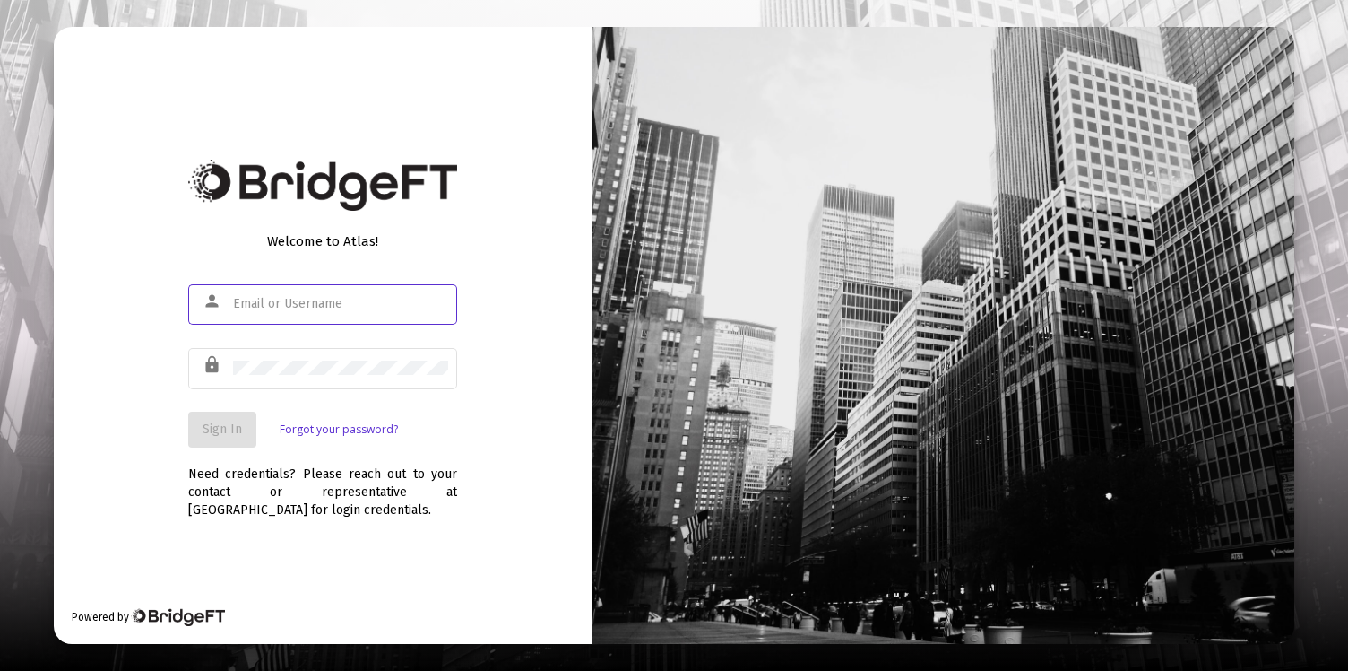
click at [377, 297] on input "text" at bounding box center [340, 304] width 215 height 14
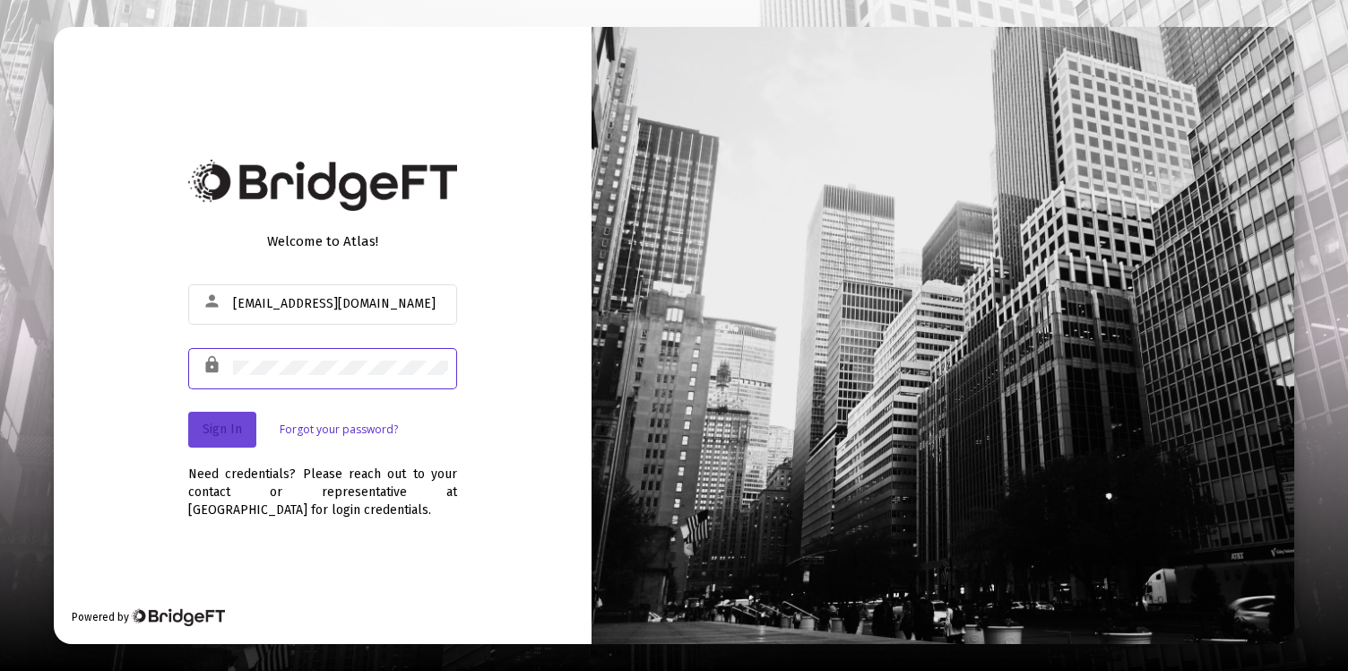
click at [242, 432] on button "Sign In" at bounding box center [222, 430] width 68 height 36
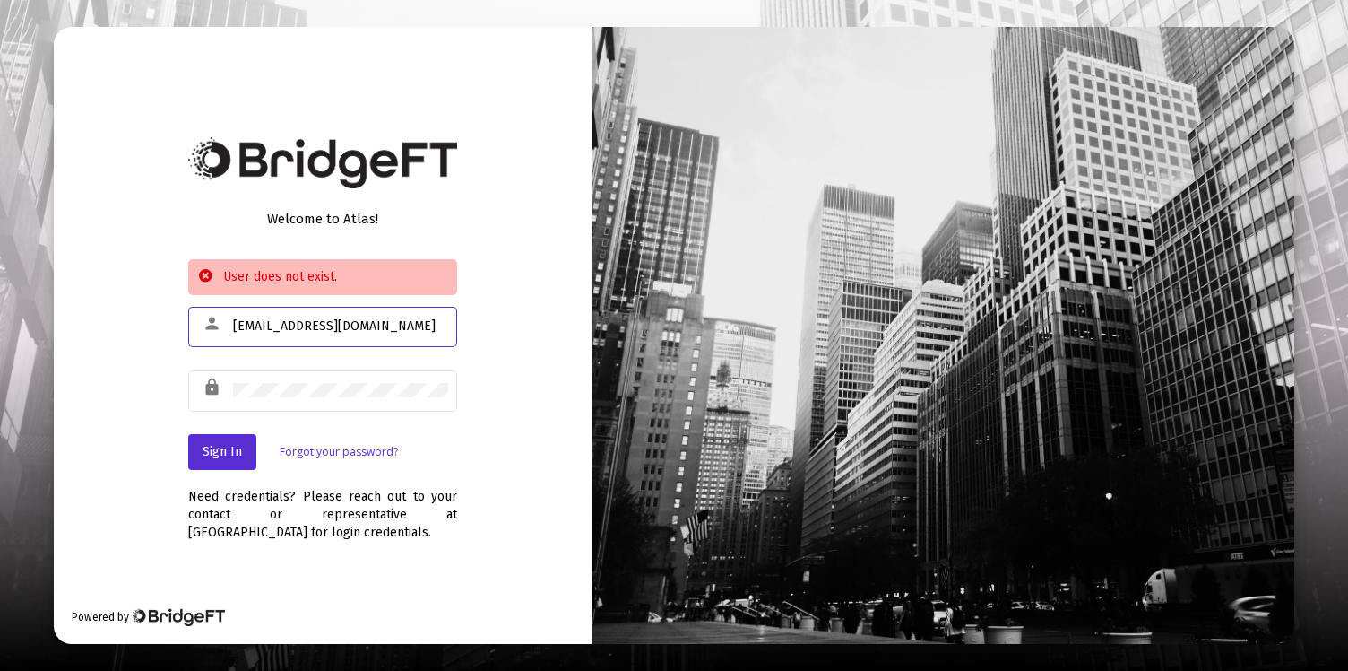
drag, startPoint x: 393, startPoint y: 326, endPoint x: 231, endPoint y: 321, distance: 161.5
click at [231, 321] on div "person sam_achar@yahoo.com" at bounding box center [322, 326] width 269 height 44
type input "acharya.sumanta@gmail.com"
click at [219, 448] on span "Sign In" at bounding box center [222, 451] width 39 height 15
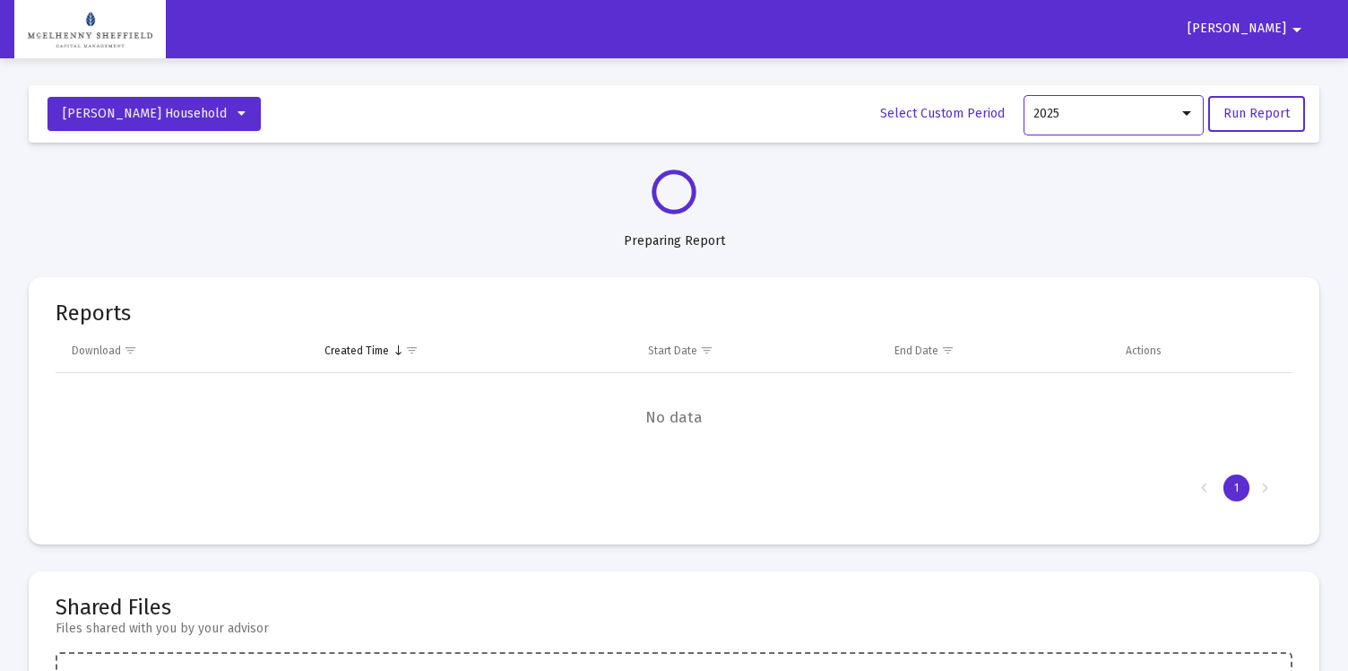
click at [1191, 119] on div at bounding box center [1187, 114] width 16 height 14
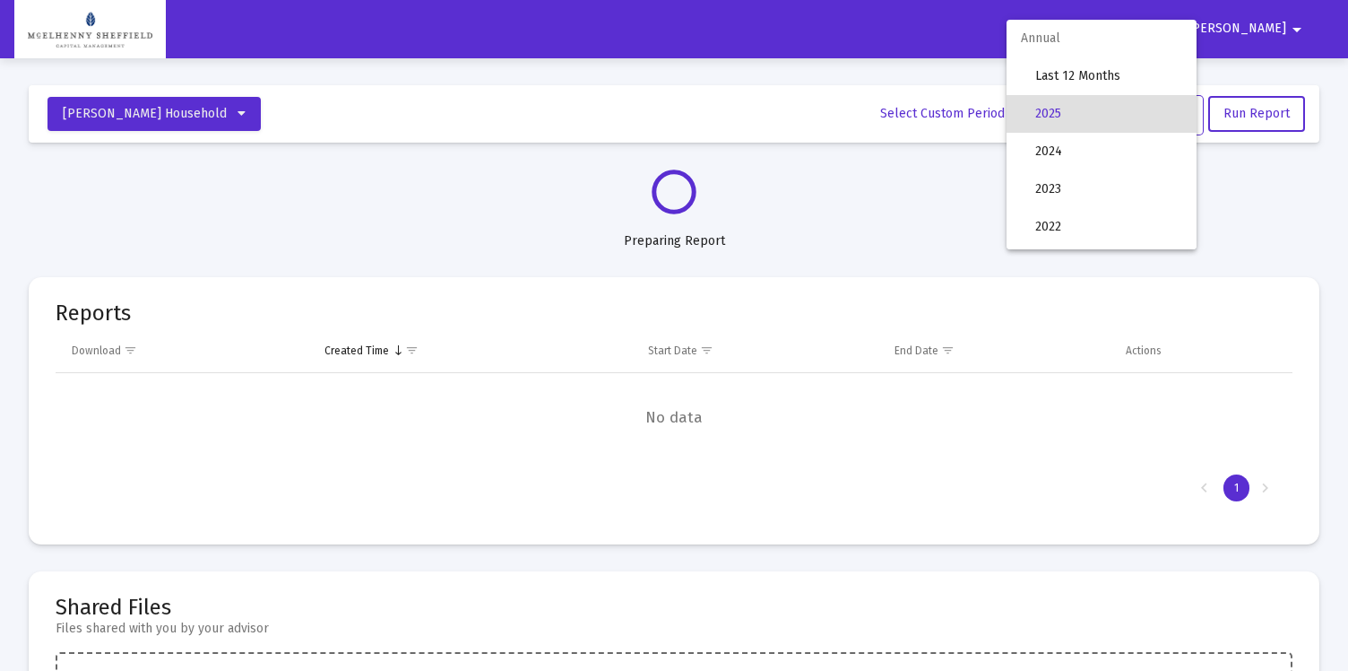
click at [925, 185] on div at bounding box center [674, 335] width 1348 height 671
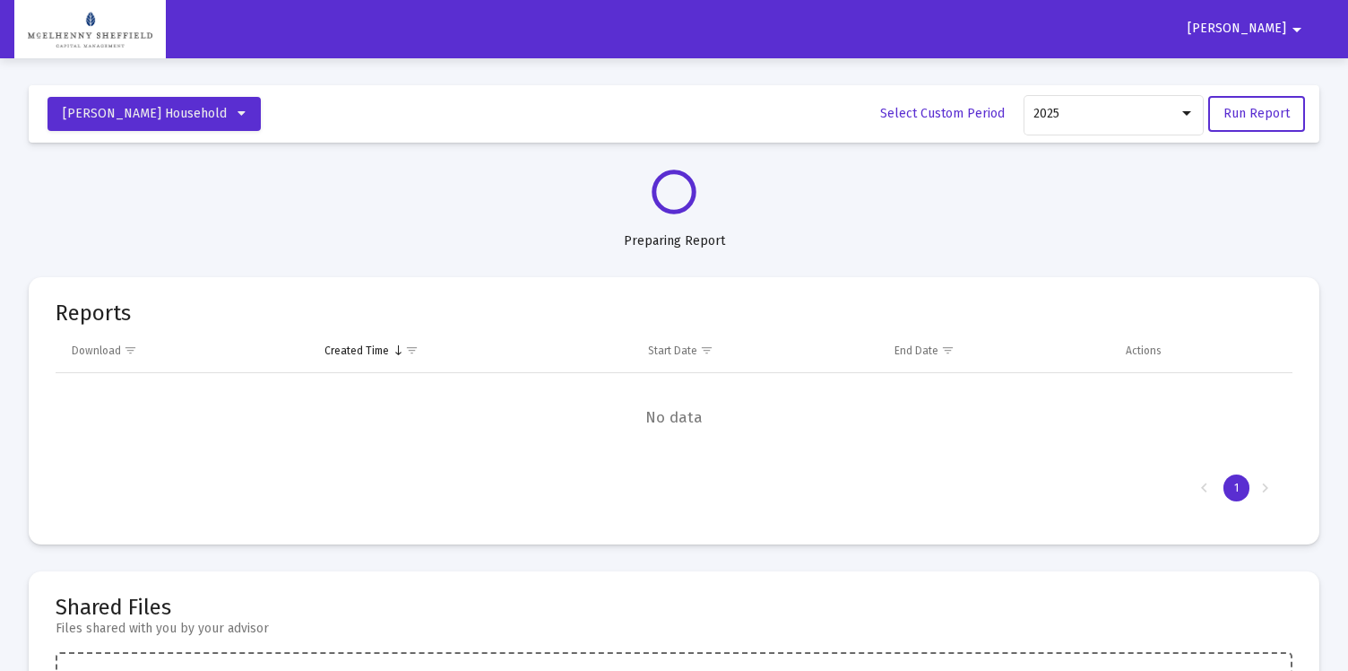
select select "View all"
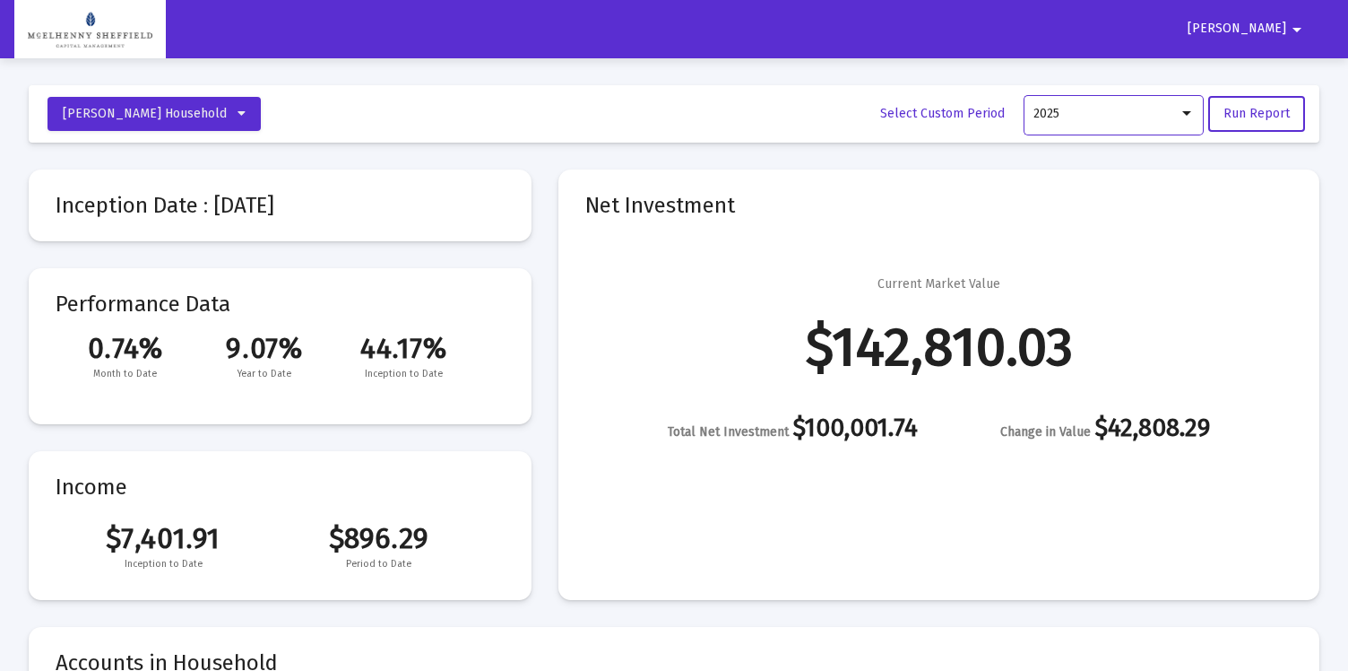
click at [1188, 117] on div at bounding box center [1187, 114] width 16 height 14
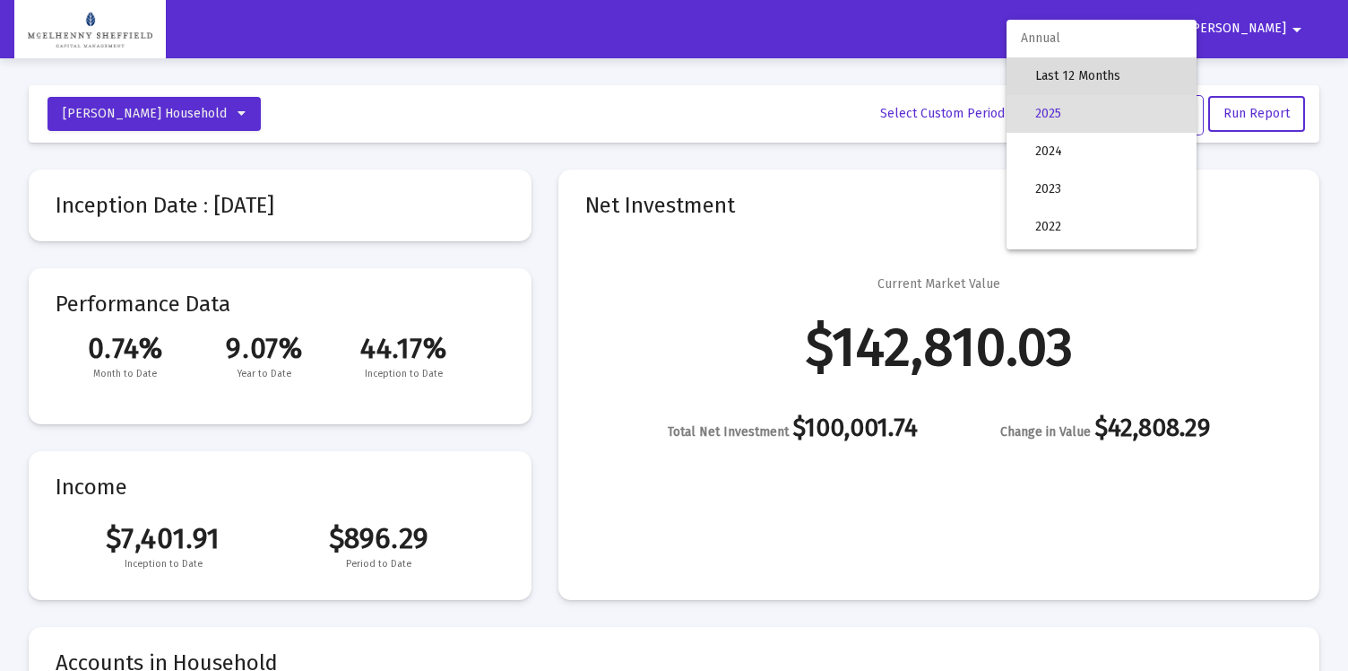
click at [1063, 75] on span "Last 12 Months" at bounding box center [1108, 76] width 147 height 38
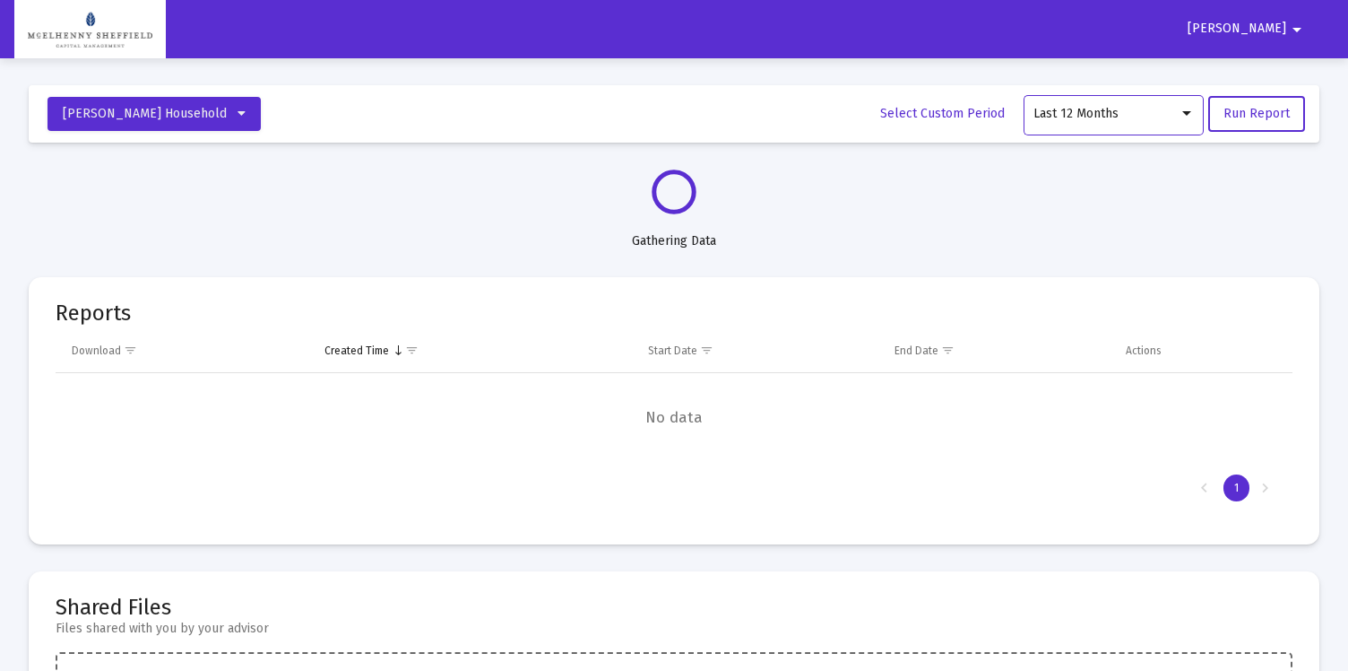
select select "View all"
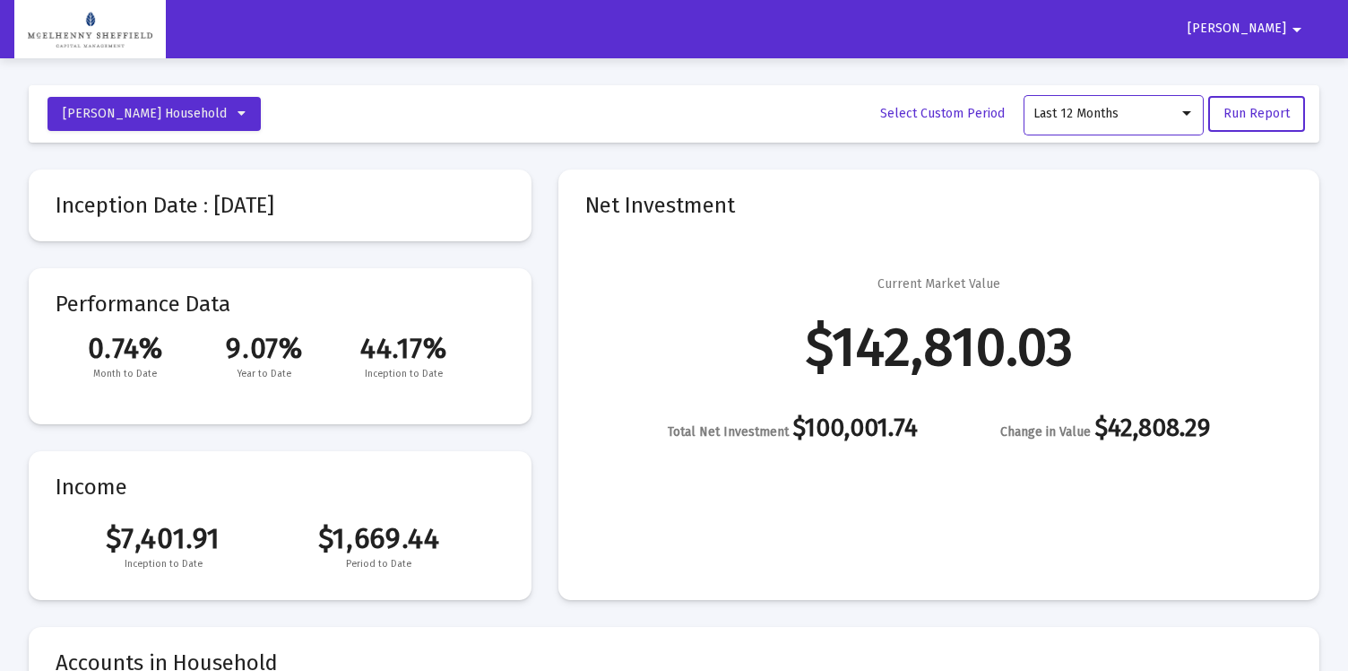
click at [1299, 30] on mat-icon "arrow_drop_down" at bounding box center [1298, 30] width 22 height 36
click at [1282, 76] on button "Logout" at bounding box center [1265, 76] width 100 height 43
